Goal: Task Accomplishment & Management: Use online tool/utility

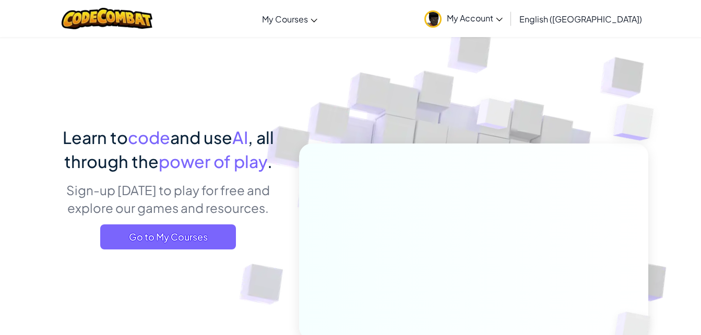
click at [220, 241] on span "Go to My Courses" at bounding box center [168, 236] width 136 height 25
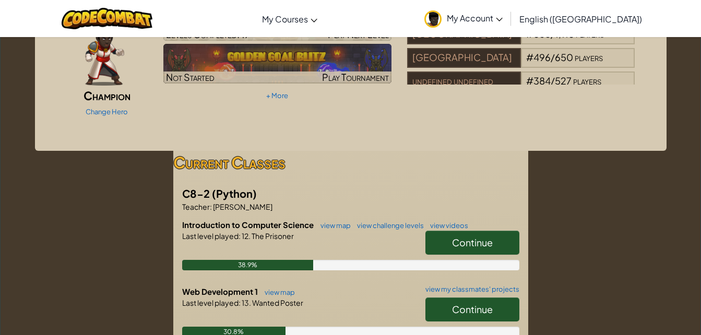
scroll to position [85, 0]
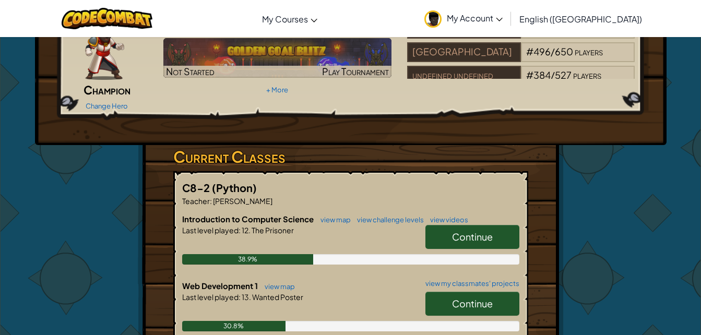
click at [495, 292] on link "Continue" at bounding box center [472, 304] width 94 height 24
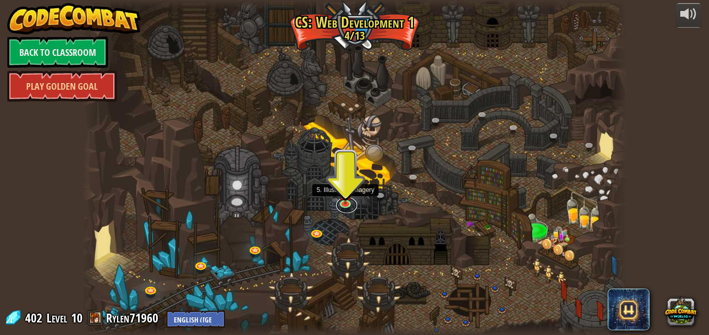
click at [340, 207] on link at bounding box center [346, 206] width 21 height 16
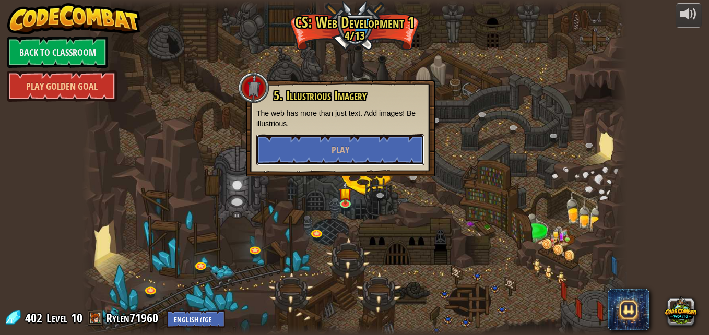
click at [342, 151] on span "Play" at bounding box center [340, 150] width 18 height 13
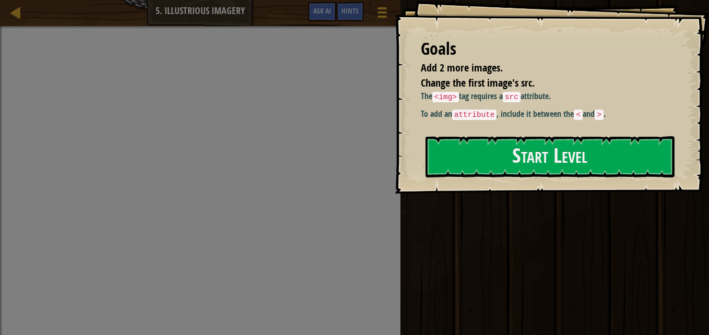
click at [455, 164] on button "Start Level" at bounding box center [549, 156] width 249 height 41
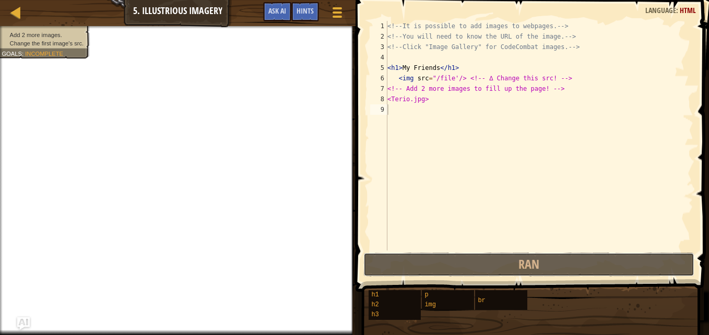
click at [515, 259] on button "Ran" at bounding box center [528, 265] width 331 height 24
click at [514, 258] on button "Ran" at bounding box center [528, 265] width 331 height 24
click at [546, 270] on button "Ran" at bounding box center [528, 265] width 331 height 24
click at [538, 260] on span "Ran" at bounding box center [528, 264] width 21 height 17
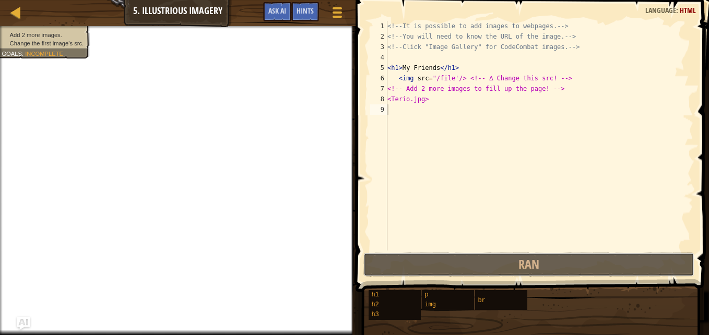
click at [538, 260] on span "Ran" at bounding box center [528, 264] width 21 height 17
click at [338, 3] on button "Game Menu" at bounding box center [337, 14] width 26 height 25
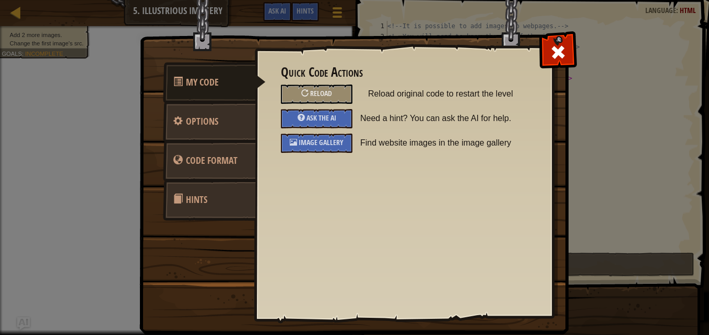
click at [309, 89] on div "Reload" at bounding box center [316, 94] width 71 height 19
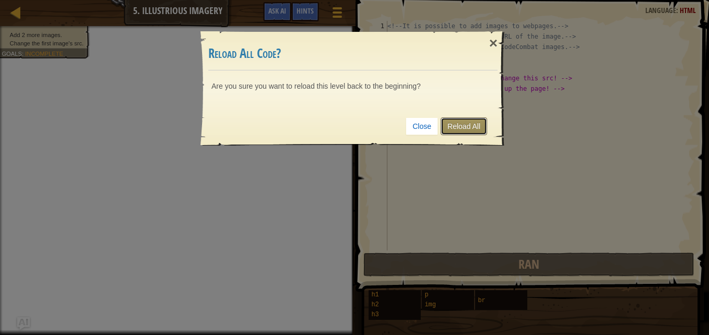
click at [458, 121] on link "Reload All" at bounding box center [463, 126] width 46 height 18
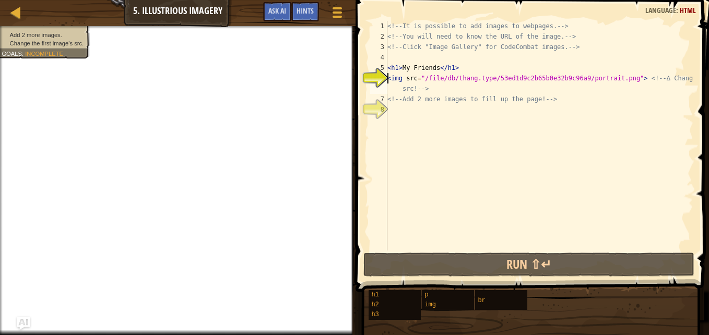
type textarea "<img src="/file/db/thang.type/53ed1d9c2b65b0e32b9c96a9/portrait.png"> <!-- ∆ Ch…"
click at [338, 14] on div at bounding box center [337, 12] width 14 height 15
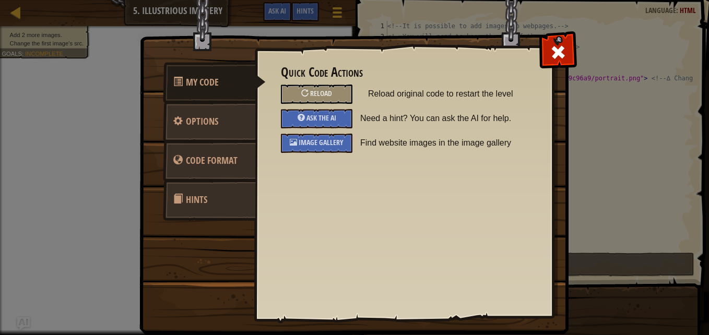
click at [329, 145] on span "Image Gallery" at bounding box center [321, 142] width 45 height 10
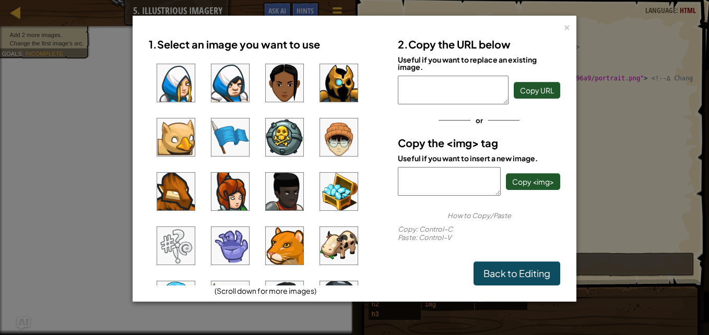
click at [334, 186] on img at bounding box center [339, 192] width 38 height 38
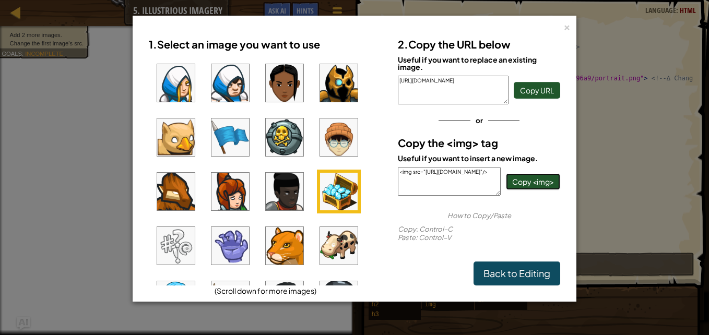
click at [526, 178] on span "Copy <img>" at bounding box center [533, 181] width 42 height 9
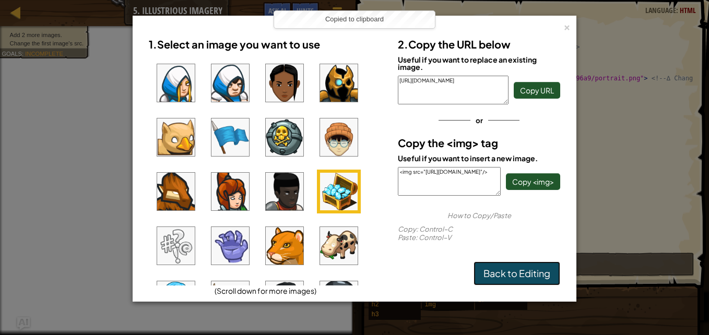
click at [513, 277] on link "Back to Editing" at bounding box center [516, 273] width 87 height 24
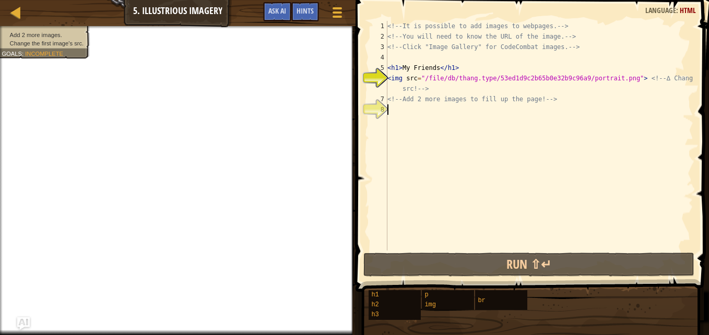
click at [396, 107] on div "<!-- It is possible to add images to webpages. --> <!-- You will need to know t…" at bounding box center [539, 146] width 308 height 250
paste textarea "<img src="[URL][DOMAIN_NAME]"/>"
type textarea "<img src="[URL][DOMAIN_NAME]"/>"
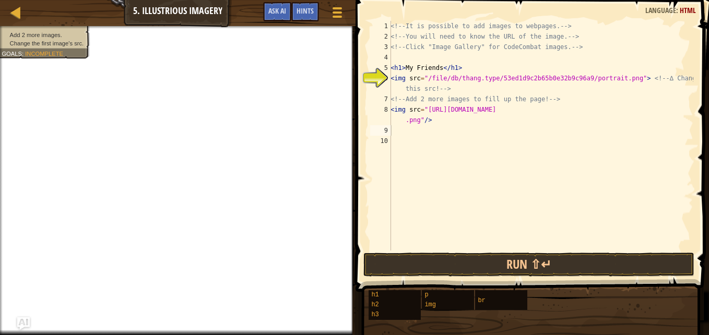
click at [335, 13] on span at bounding box center [336, 12] width 9 height 2
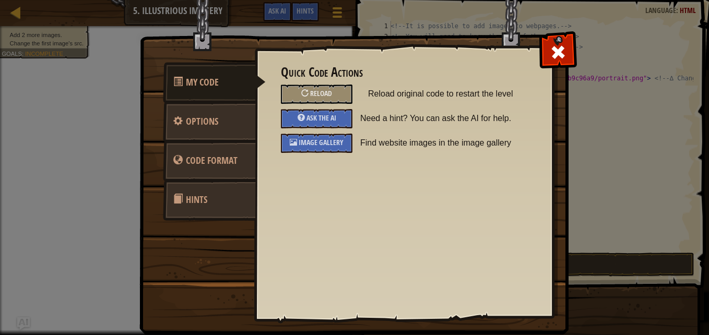
click at [337, 136] on div "Image Gallery" at bounding box center [316, 143] width 71 height 19
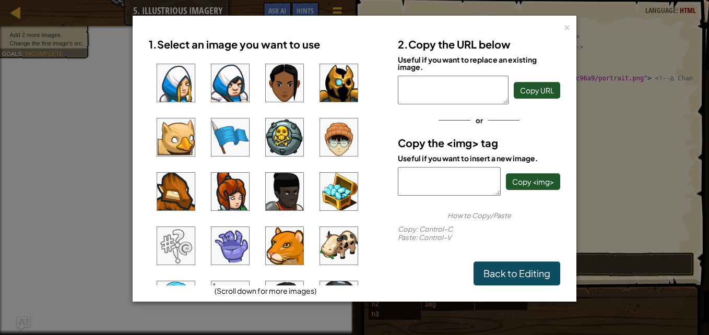
click at [178, 242] on img at bounding box center [176, 246] width 38 height 38
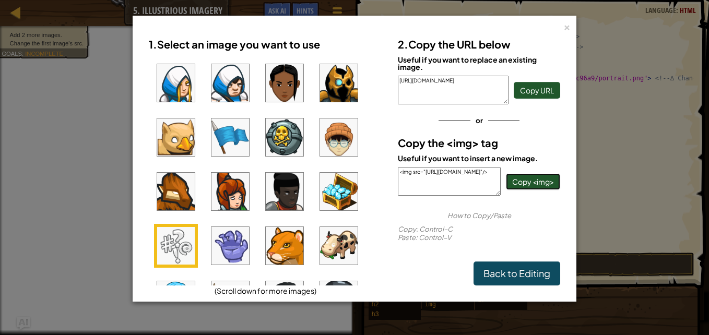
click at [519, 184] on span "Copy <img>" at bounding box center [533, 181] width 42 height 9
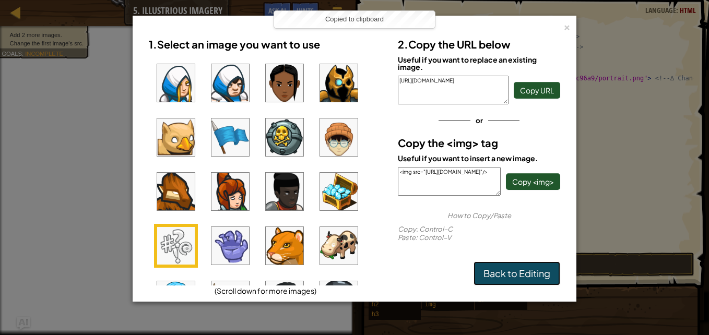
click at [509, 273] on link "Back to Editing" at bounding box center [516, 273] width 87 height 24
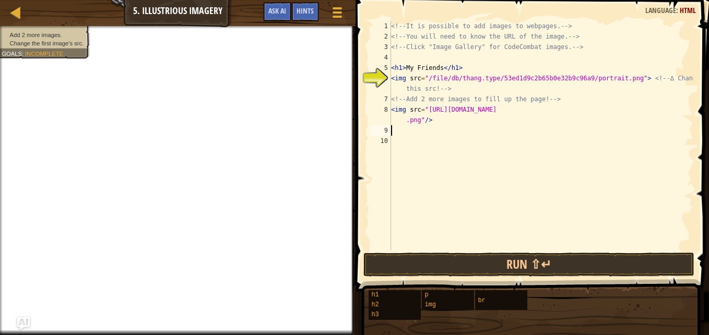
paste textarea "<img src="[URL][DOMAIN_NAME]"/>"
click at [331, 17] on div at bounding box center [337, 12] width 14 height 15
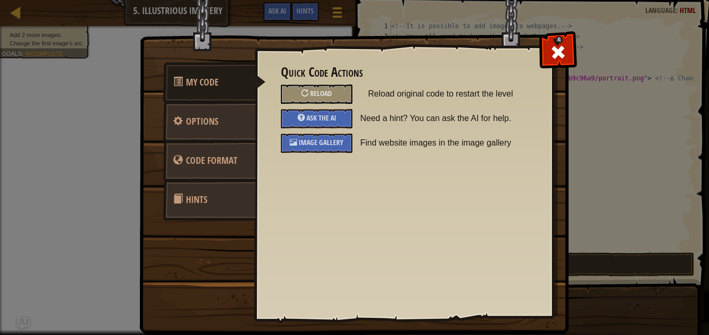
click at [284, 148] on div "Image Gallery" at bounding box center [316, 143] width 71 height 19
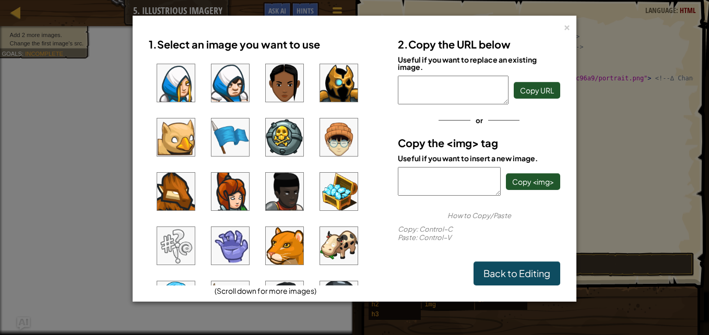
click at [327, 86] on img at bounding box center [339, 83] width 38 height 38
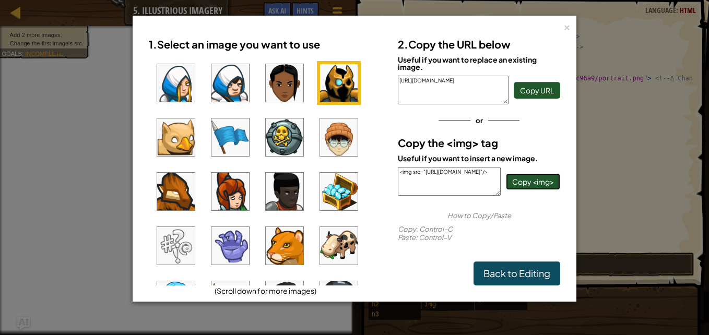
click at [544, 176] on button "Copy <img>" at bounding box center [533, 181] width 54 height 17
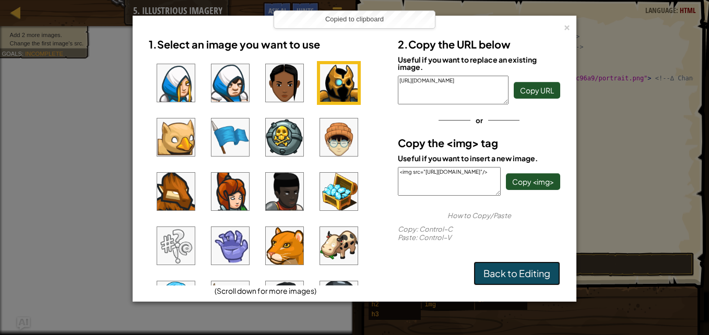
click at [487, 274] on link "Back to Editing" at bounding box center [516, 273] width 87 height 24
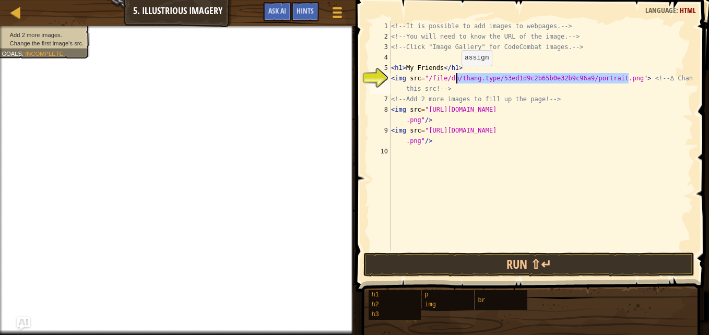
drag, startPoint x: 627, startPoint y: 78, endPoint x: 454, endPoint y: 77, distance: 172.7
click at [454, 77] on div "<!-- It is possible to add images to webpages. --> <!-- You will need to know t…" at bounding box center [541, 146] width 304 height 250
click at [605, 75] on div "<!-- It is possible to add images to webpages. --> <!-- You will need to know t…" at bounding box center [541, 136] width 304 height 230
drag, startPoint x: 624, startPoint y: 77, endPoint x: 421, endPoint y: 76, distance: 203.5
click at [421, 76] on div "<!-- It is possible to add images to webpages. --> <!-- You will need to know t…" at bounding box center [541, 146] width 304 height 250
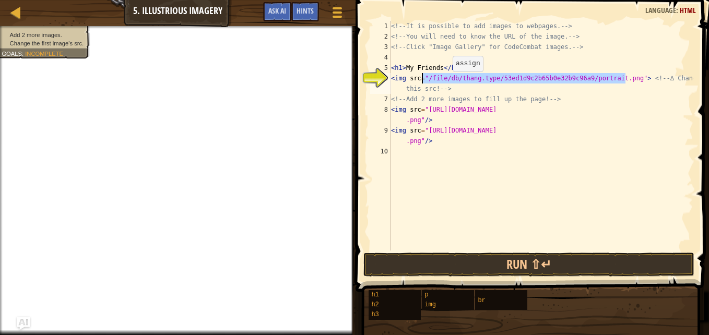
paste textarea "<img src="[URL][DOMAIN_NAME]"/>"
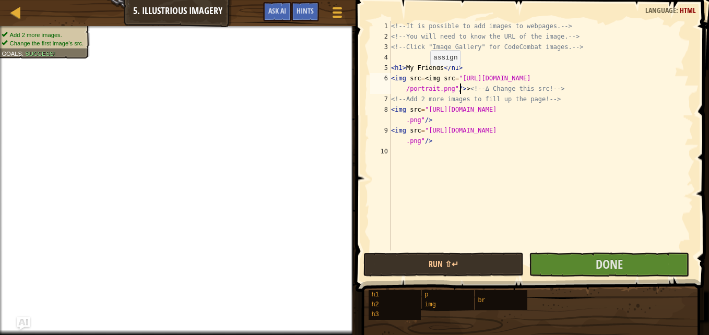
click at [425, 76] on div "<!-- It is possible to add images to webpages. --> <!-- You will need to know t…" at bounding box center [541, 146] width 304 height 250
type textarea "<img src="[URL][DOMAIN_NAME]"/>> <!-- ∆ Change this src! -->"
click at [629, 261] on button "Done" at bounding box center [609, 265] width 160 height 24
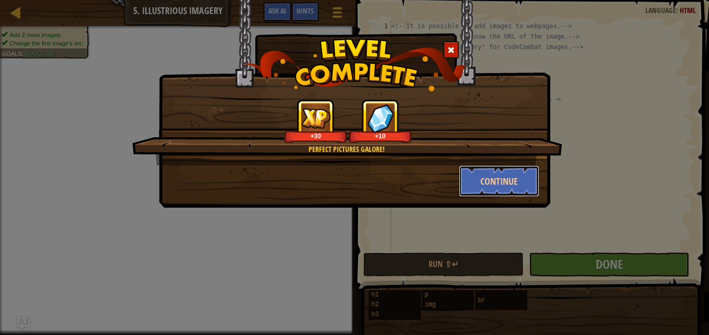
click at [486, 170] on button "Continue" at bounding box center [499, 180] width 81 height 31
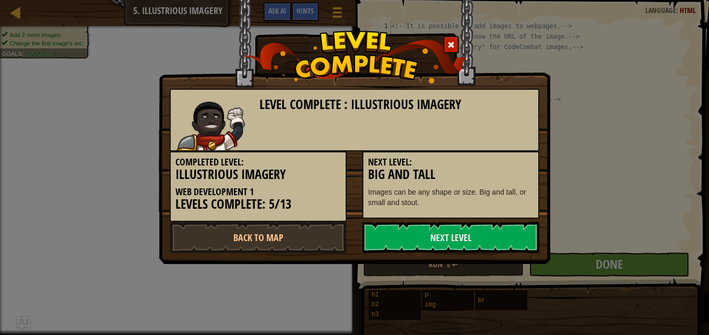
click at [434, 222] on link "Next Level" at bounding box center [450, 237] width 177 height 31
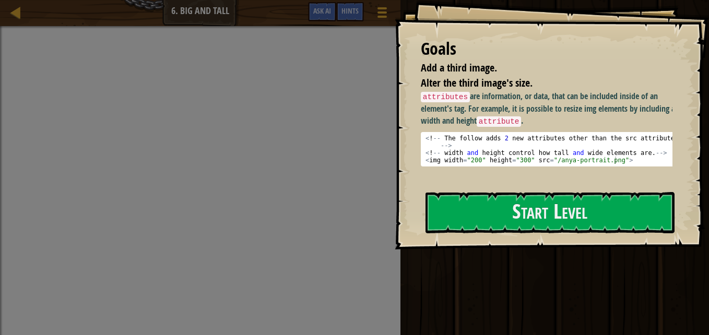
click at [473, 234] on div "Goals Add a third image. Alter the third image's size. attributes are informati…" at bounding box center [552, 124] width 314 height 249
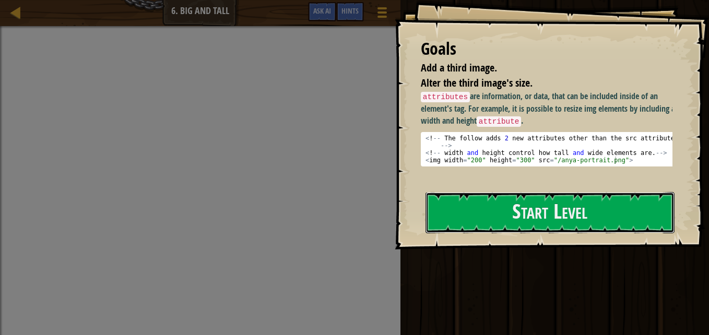
click at [471, 222] on button "Start Level" at bounding box center [549, 212] width 249 height 41
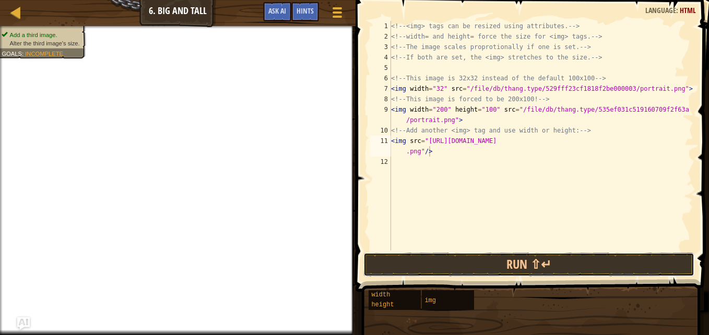
click at [485, 262] on button "Run ⇧↵" at bounding box center [528, 265] width 331 height 24
type textarea "<img src="[URL][DOMAIN_NAME]"/>"
click at [470, 259] on button "Run ⇧↵" at bounding box center [528, 265] width 331 height 24
